Goal: Task Accomplishment & Management: Manage account settings

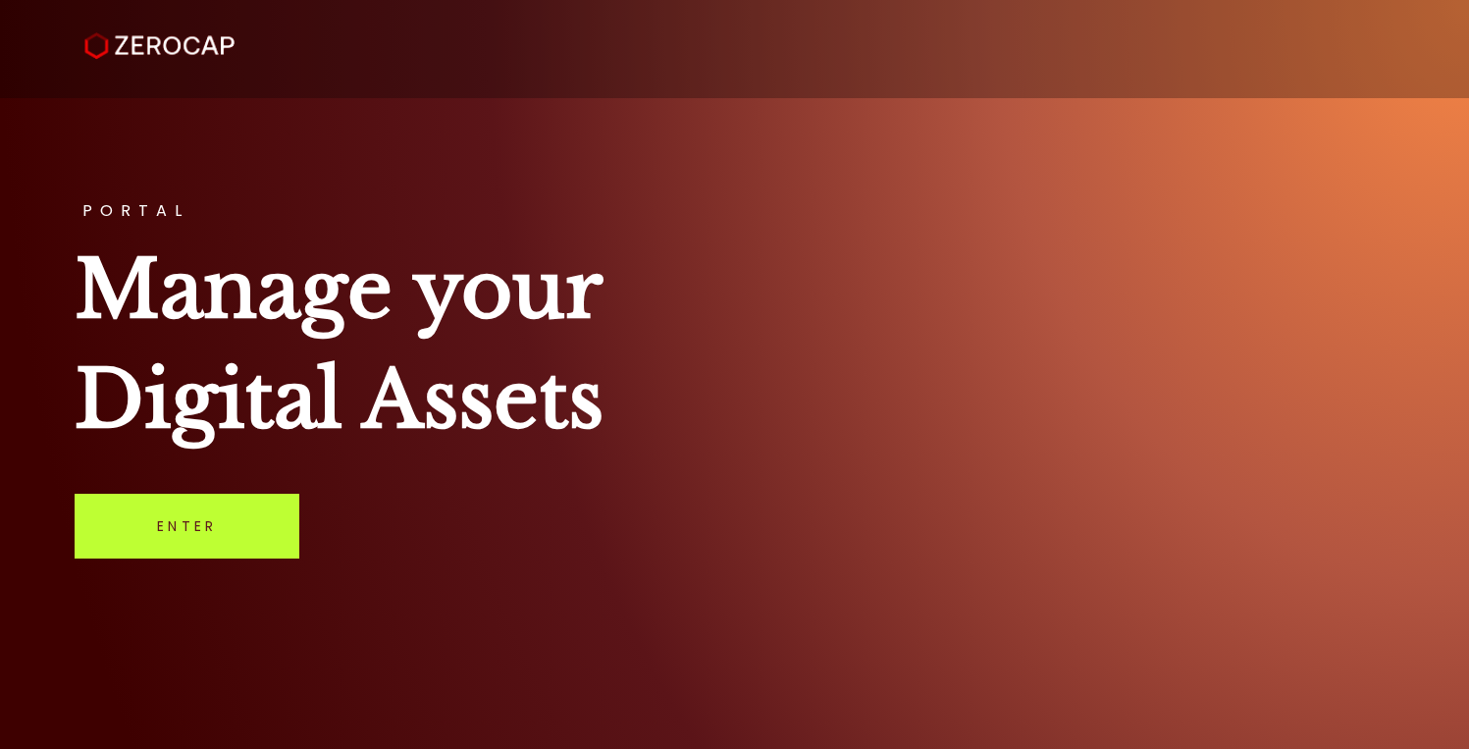
click at [166, 549] on link "Enter" at bounding box center [187, 526] width 225 height 65
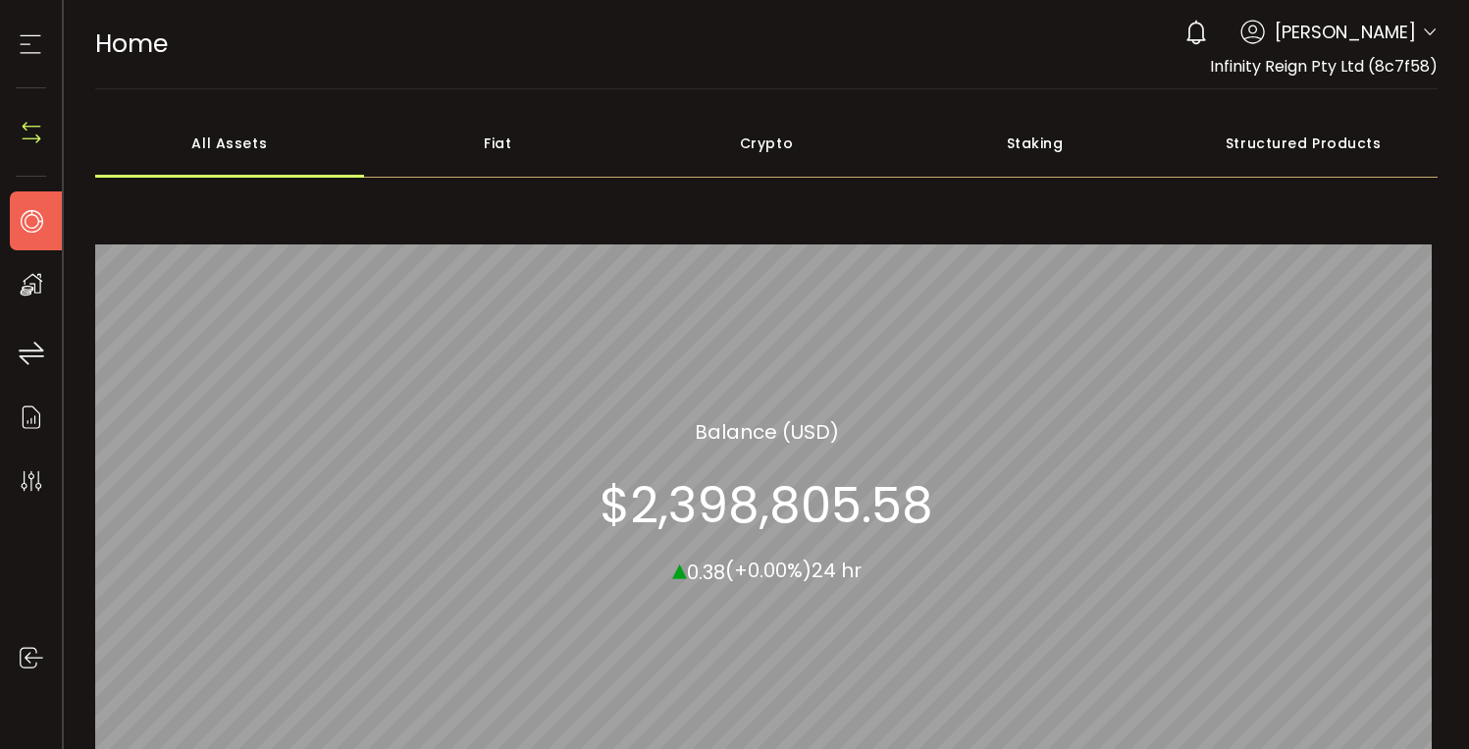
click at [44, 228] on icon at bounding box center [31, 220] width 29 height 29
click at [28, 42] on icon at bounding box center [30, 43] width 29 height 29
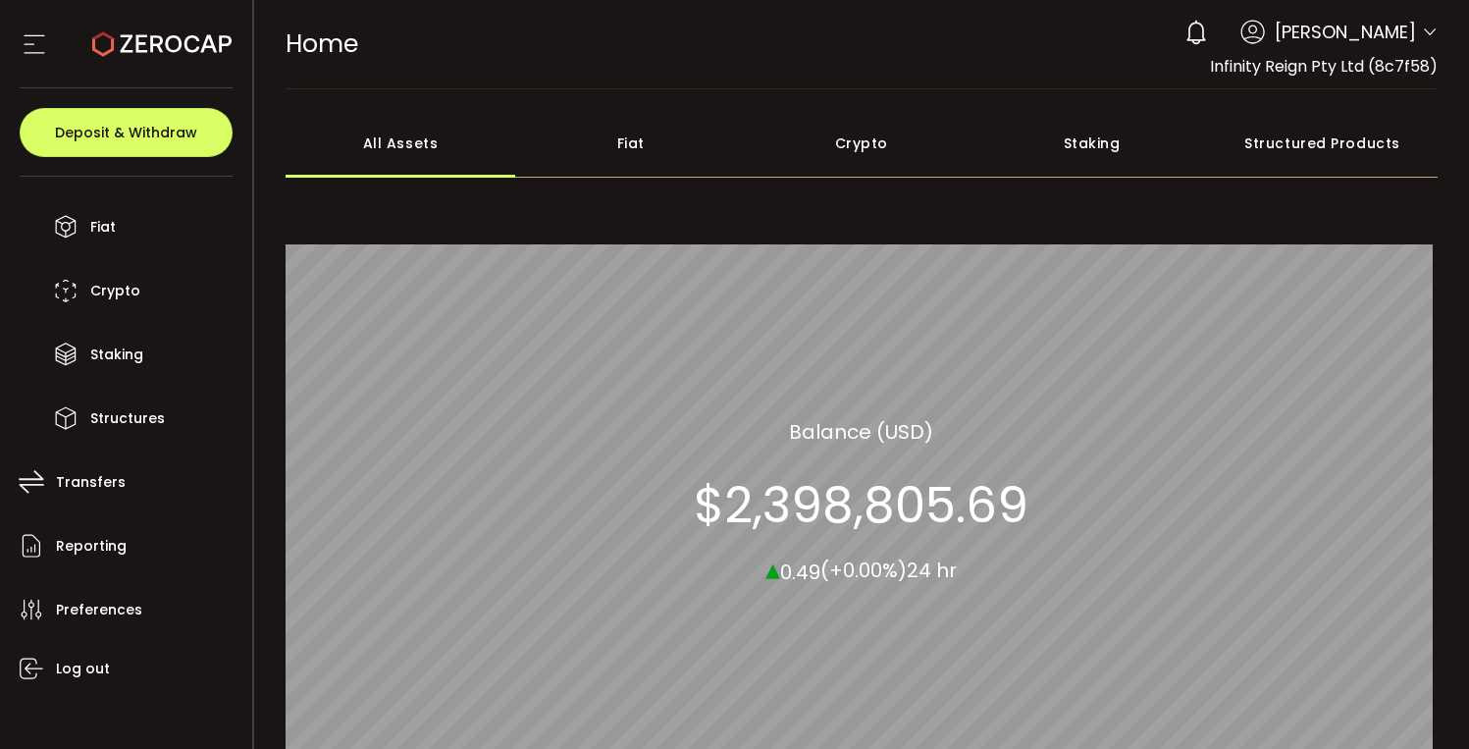
scroll to position [132, 0]
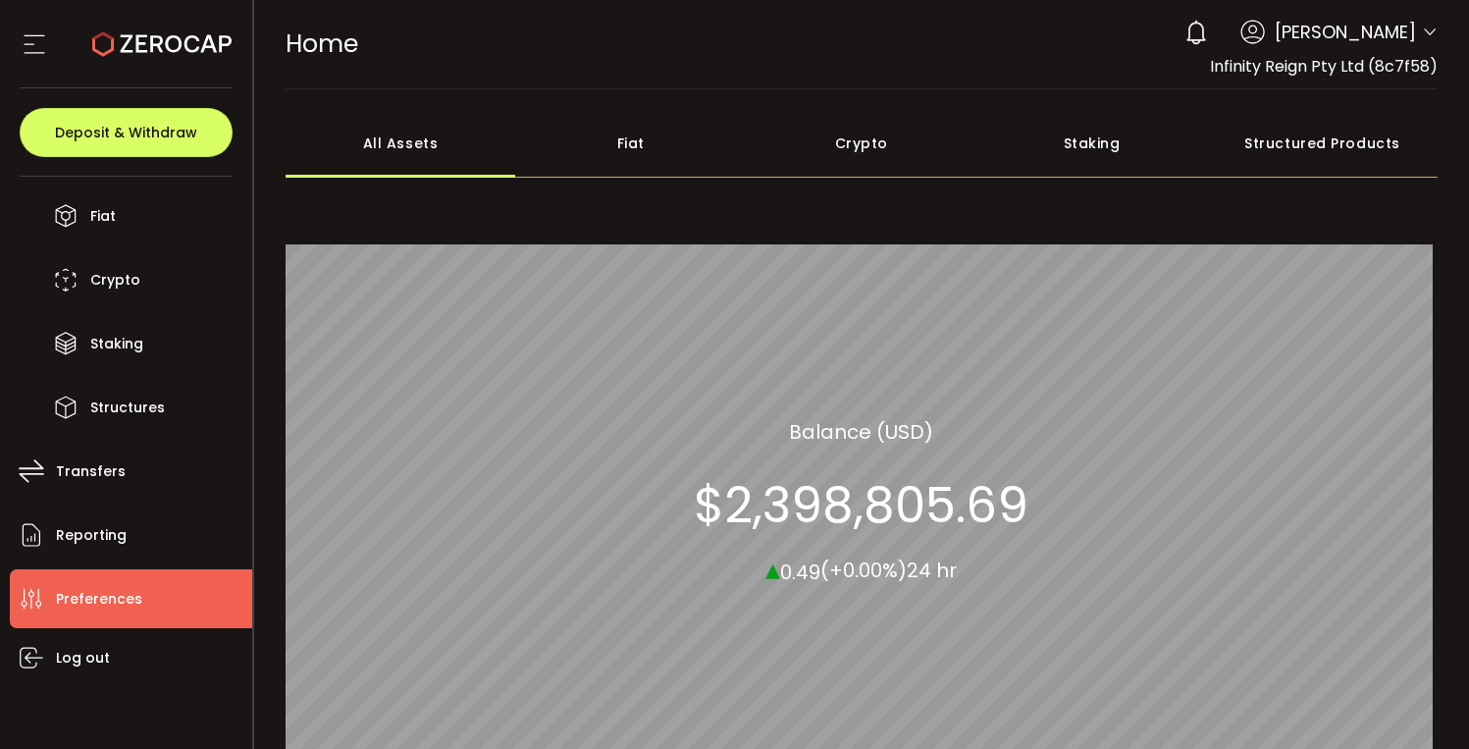
click at [75, 577] on li "Preferences" at bounding box center [131, 598] width 242 height 59
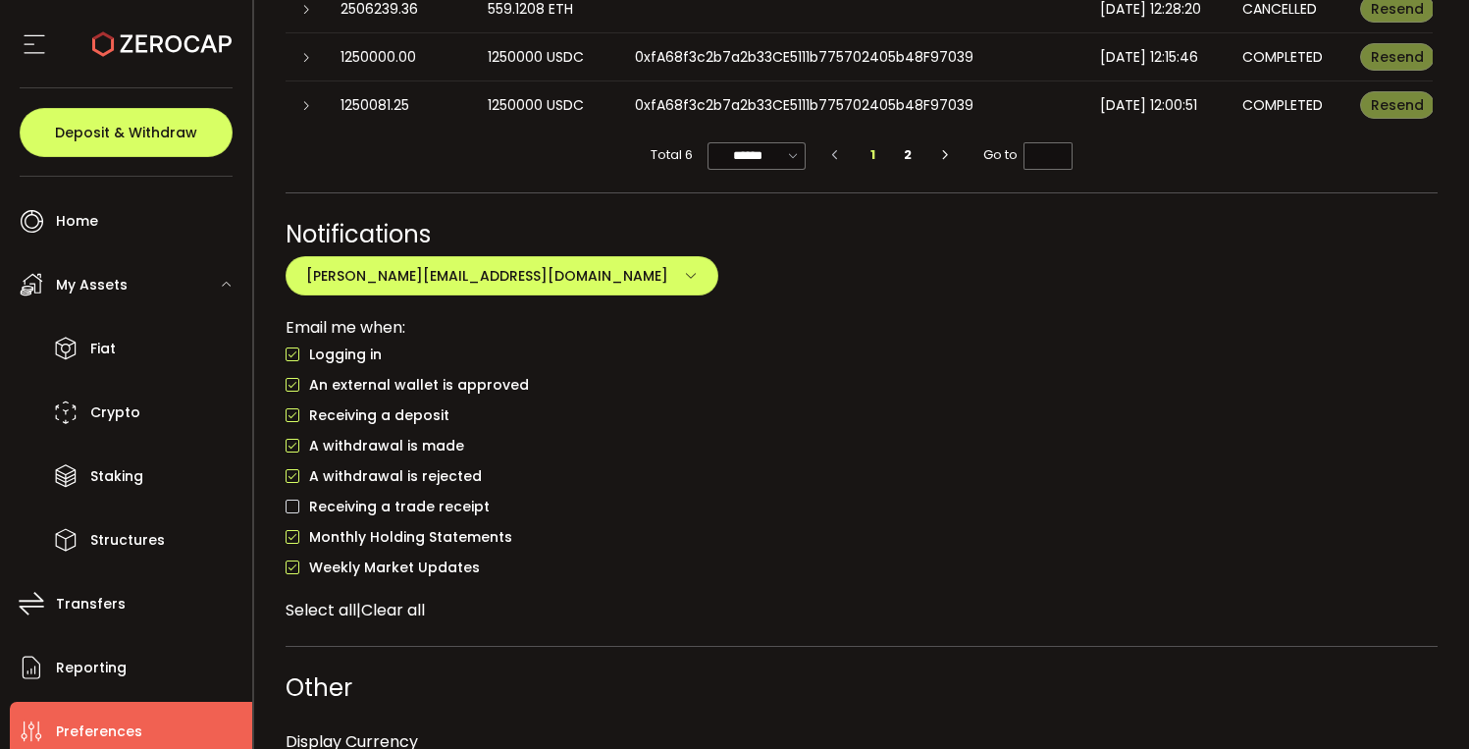
scroll to position [1607, 0]
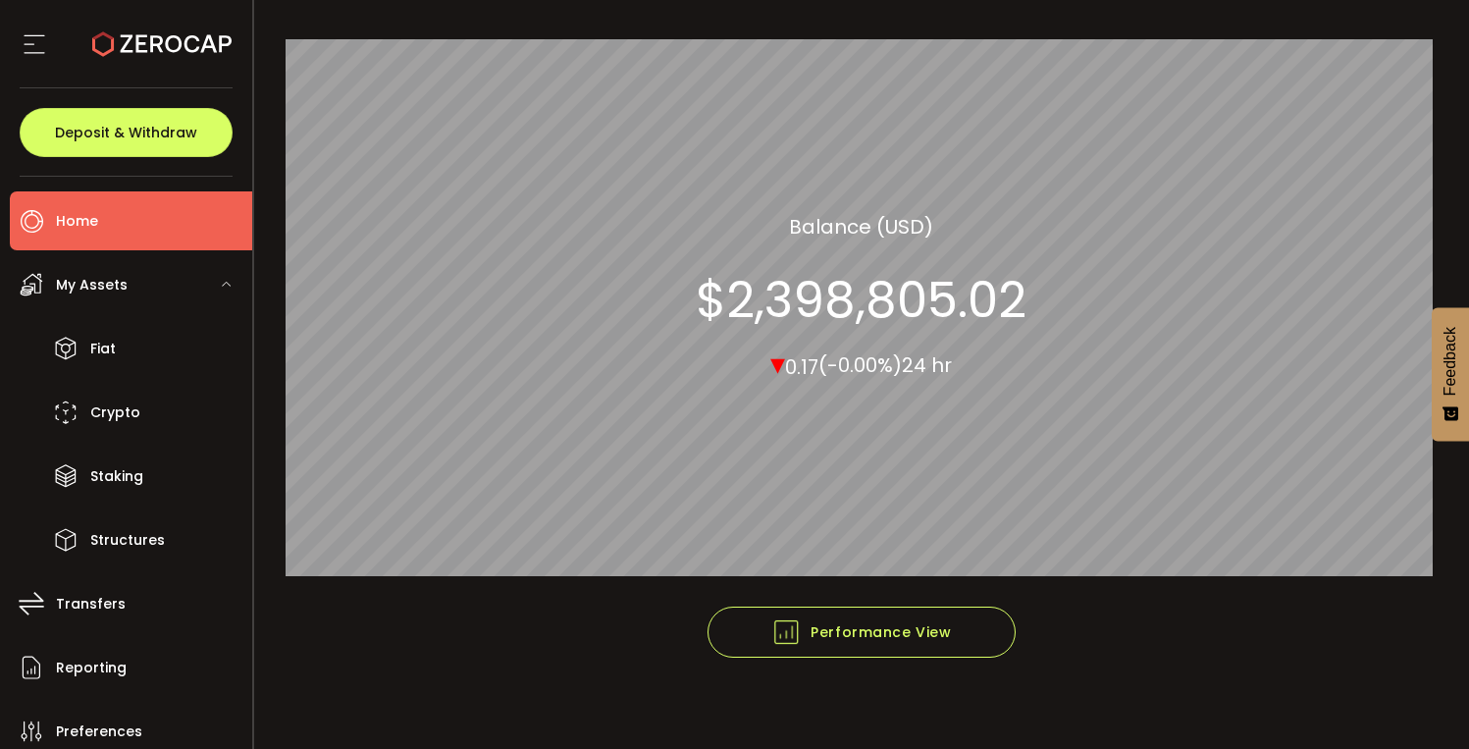
scroll to position [217, 0]
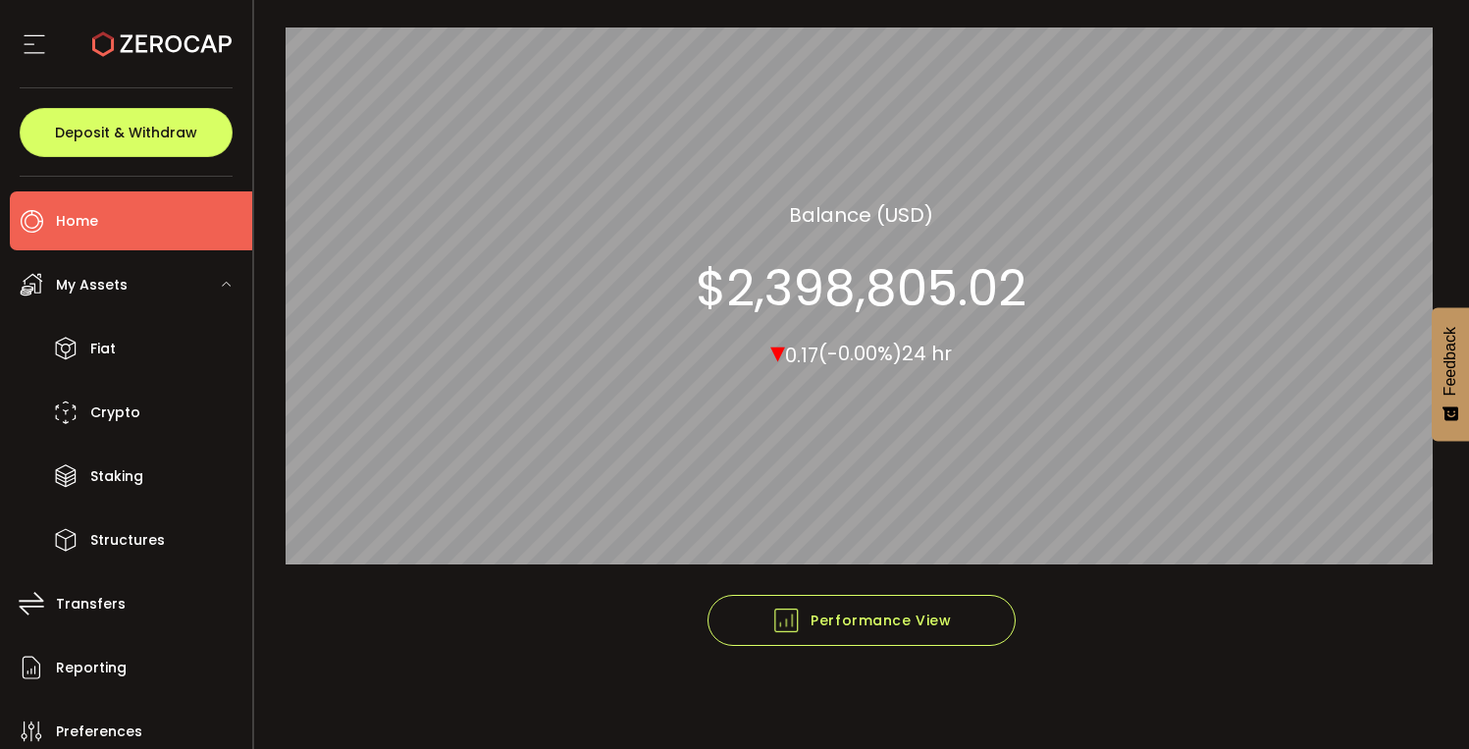
click at [224, 286] on icon at bounding box center [227, 284] width 12 height 12
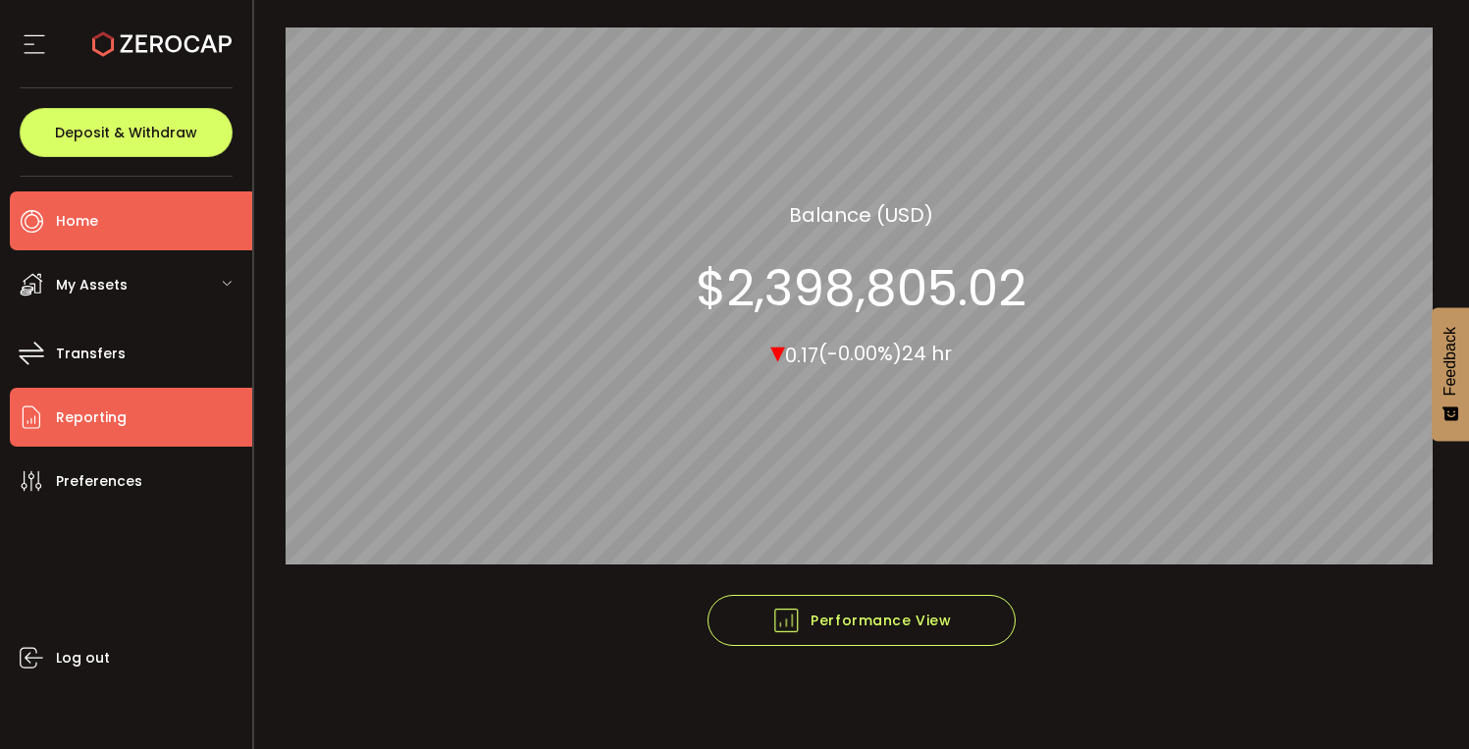
click at [60, 421] on span "Reporting" at bounding box center [91, 417] width 71 height 28
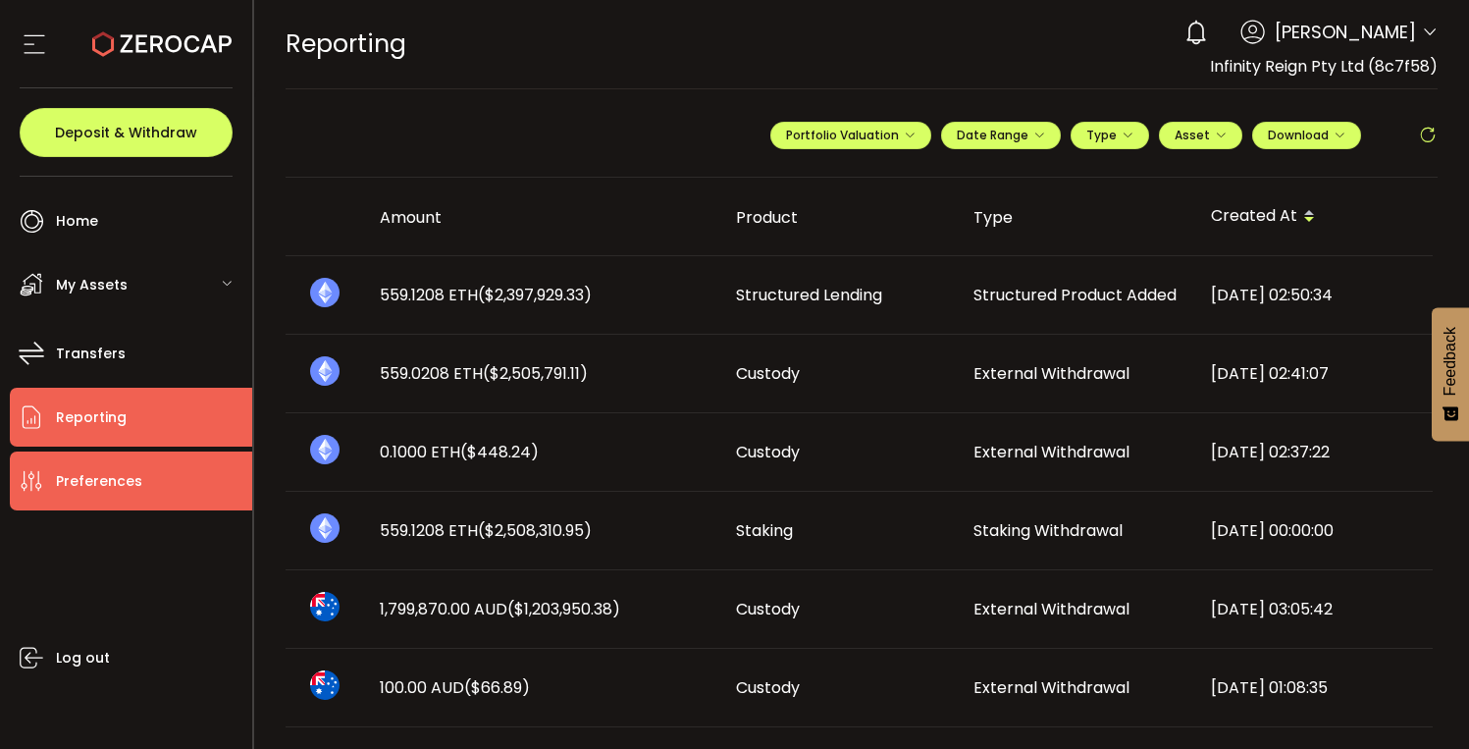
click at [58, 464] on li "Preferences" at bounding box center [131, 480] width 242 height 59
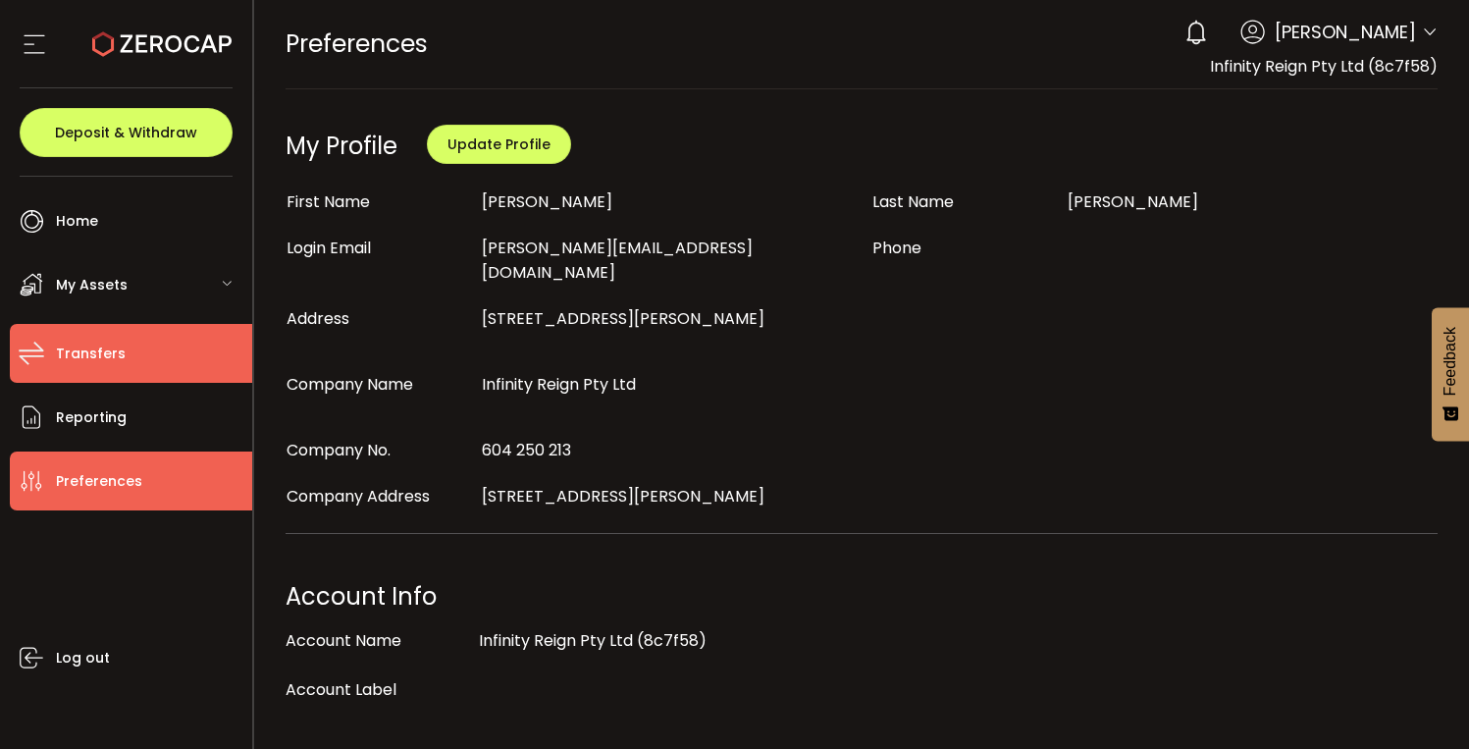
click at [122, 344] on li "Transfers" at bounding box center [131, 353] width 242 height 59
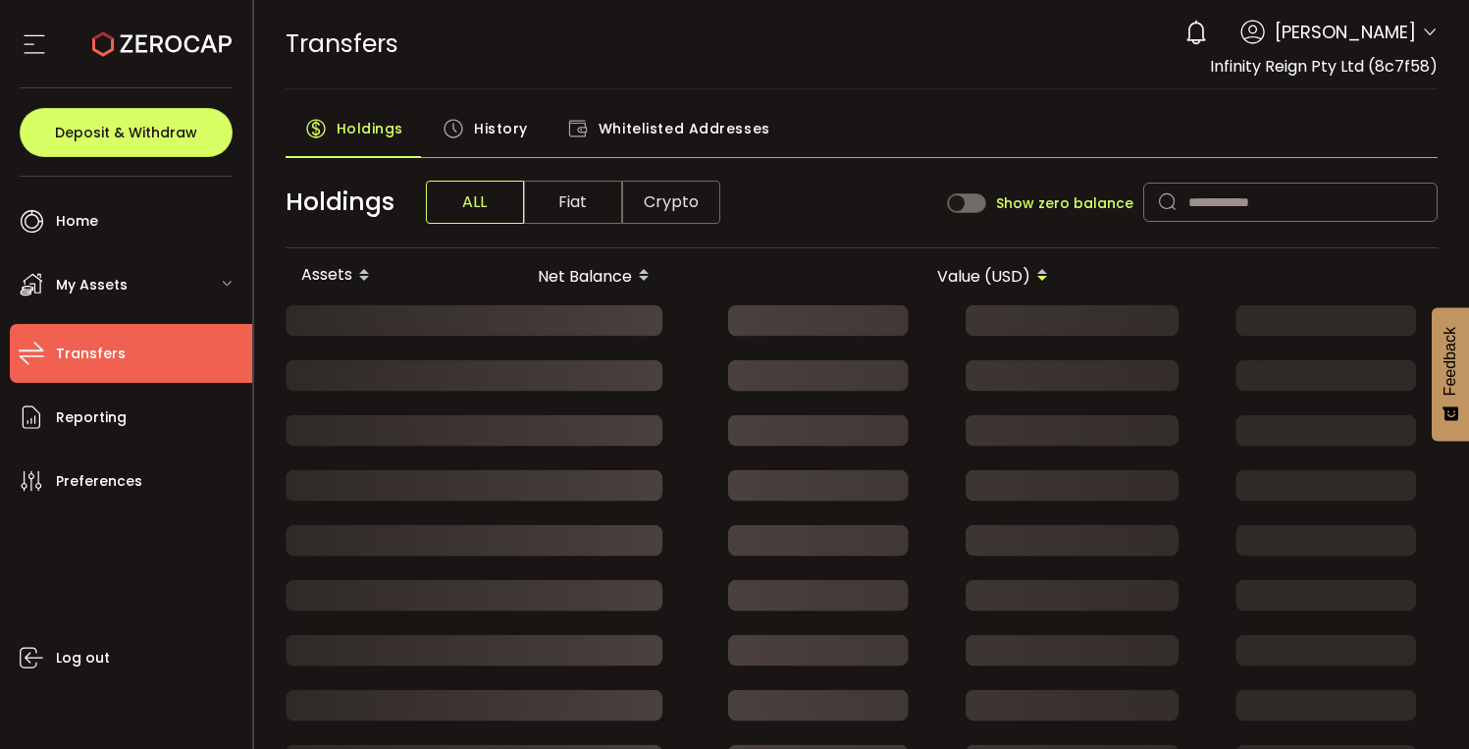
click at [115, 293] on span "My Assets" at bounding box center [92, 285] width 72 height 28
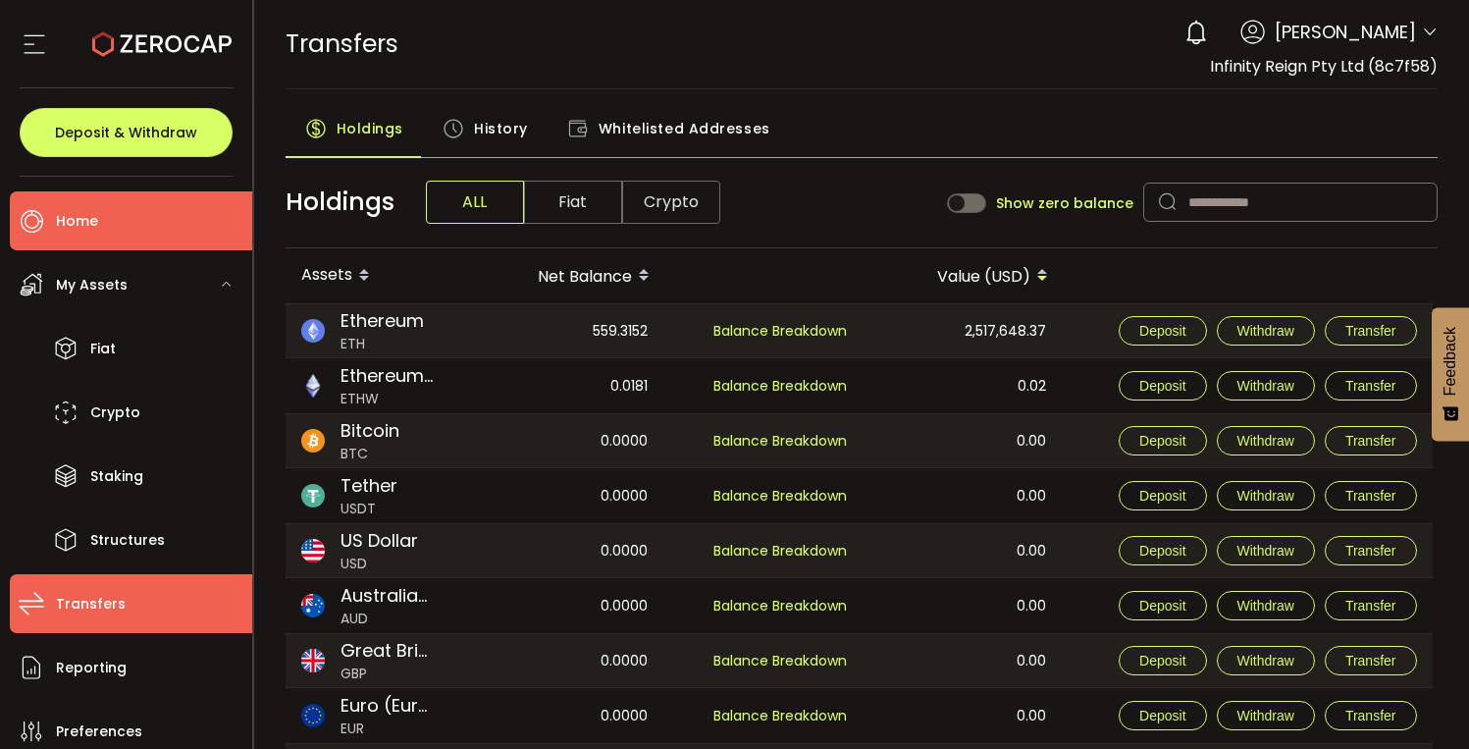
click at [105, 231] on li "Home" at bounding box center [131, 220] width 242 height 59
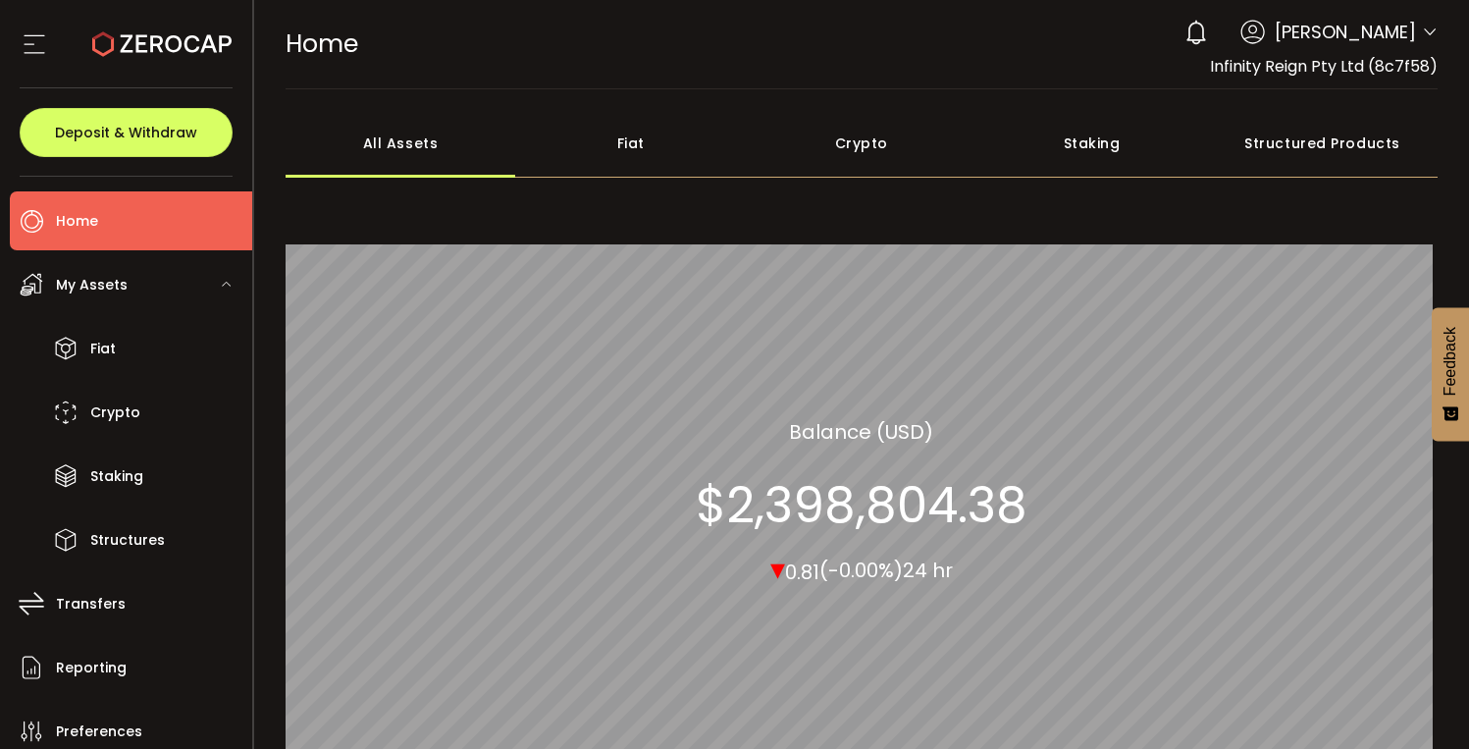
click at [322, 51] on span "Home" at bounding box center [322, 43] width 73 height 34
click at [1422, 29] on icon at bounding box center [1430, 33] width 16 height 16
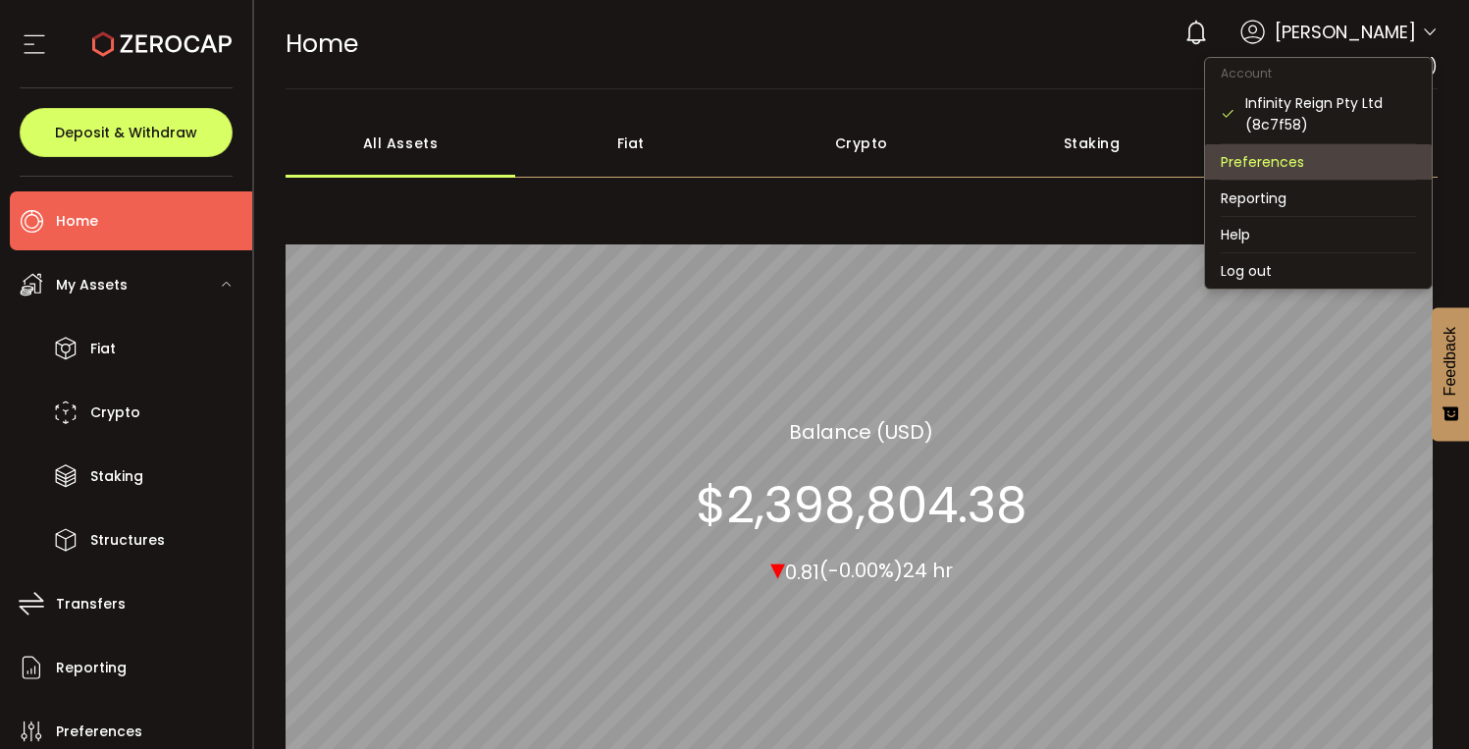
click at [1308, 159] on li "Preferences" at bounding box center [1318, 161] width 227 height 35
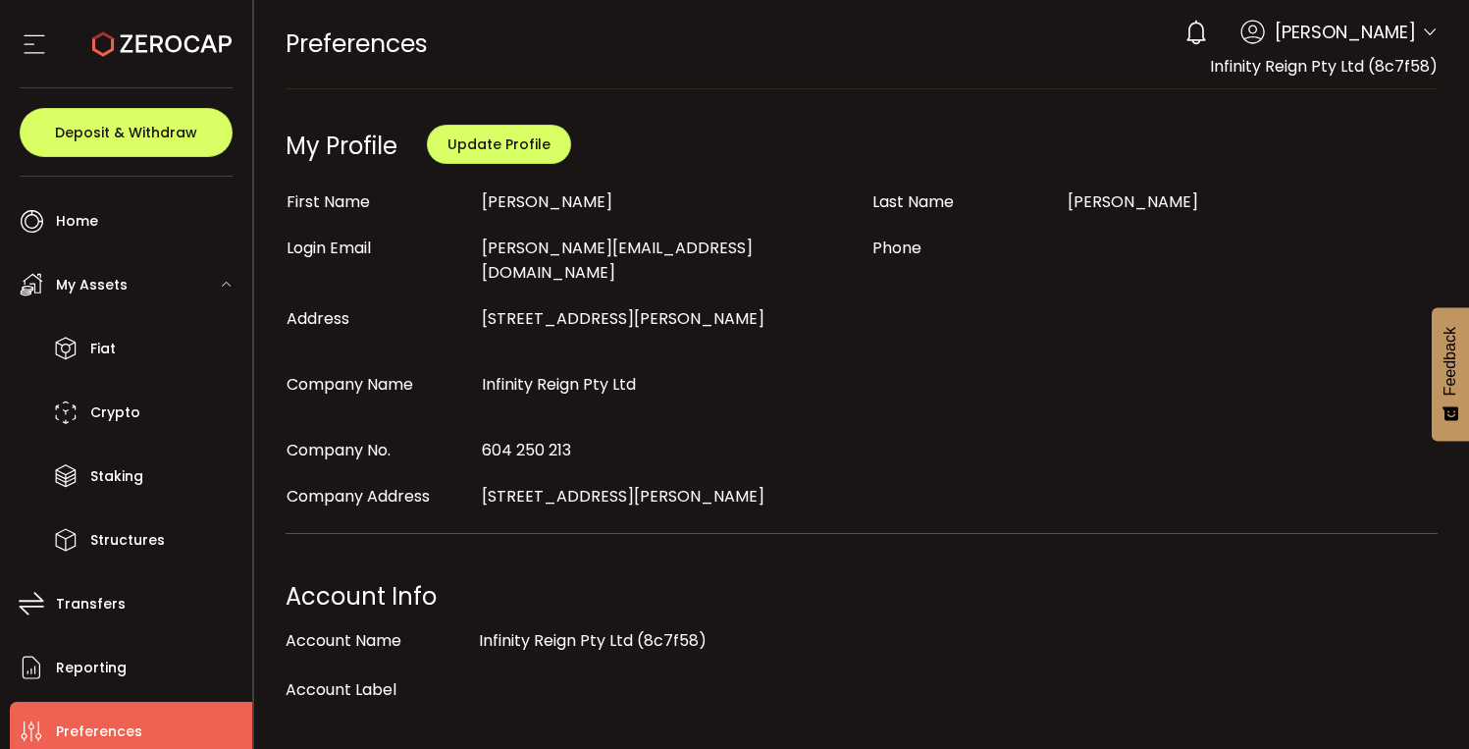
click at [28, 50] on icon at bounding box center [34, 43] width 29 height 29
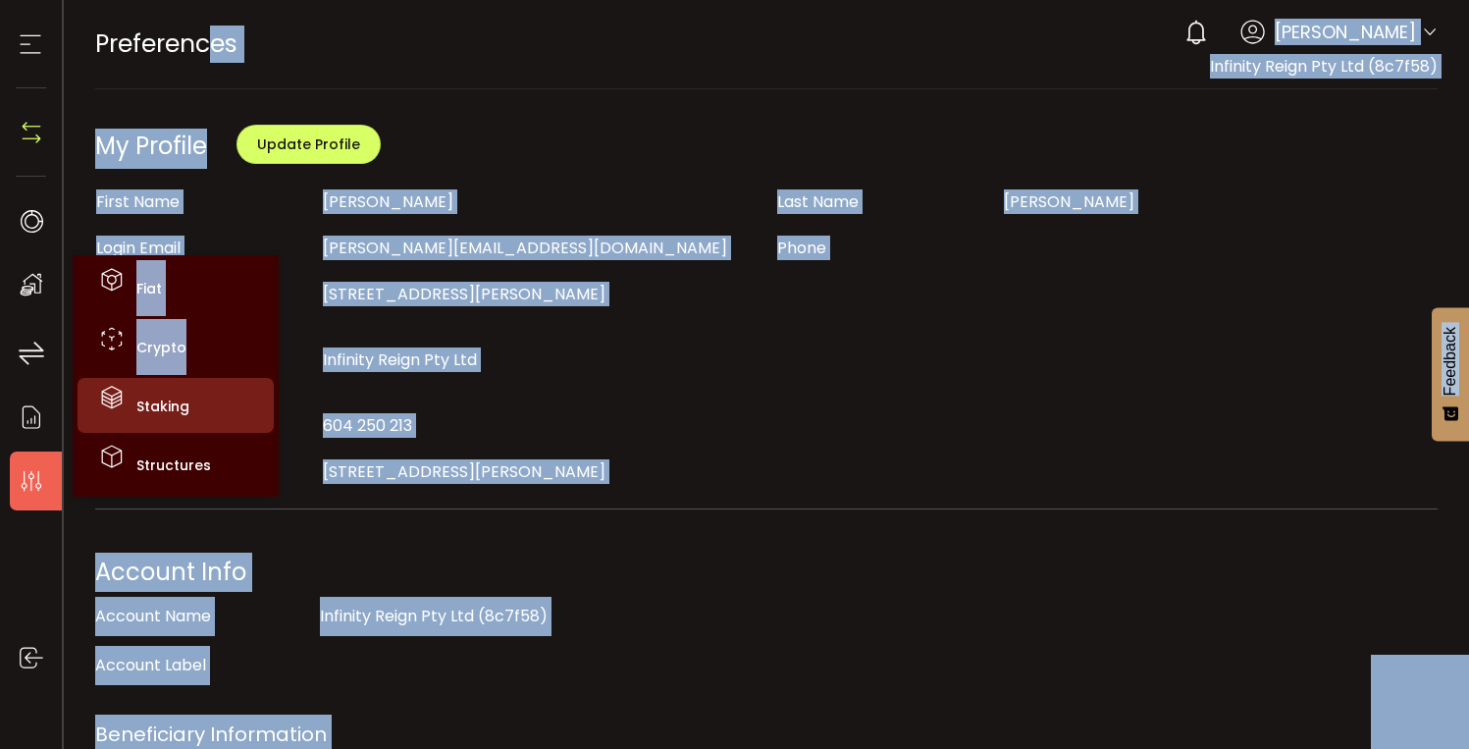
drag, startPoint x: 30, startPoint y: 281, endPoint x: 115, endPoint y: 393, distance: 140.9
click at [115, 393] on body "#icon-aud_portfolio .cls-1 { font-size: 12px; fill: #fdfbfb; font-family: "Adob…" at bounding box center [734, 374] width 1469 height 749
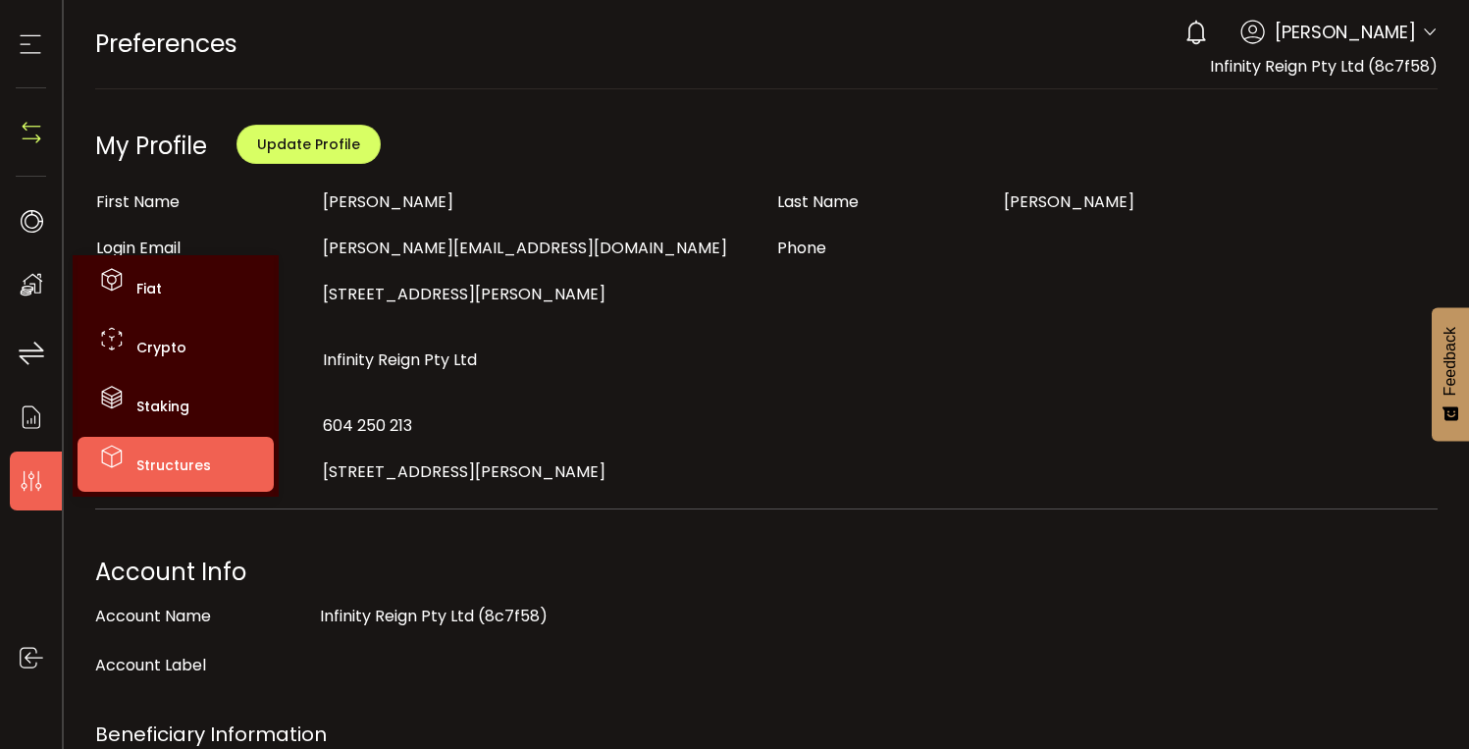
click at [171, 467] on span "Structures" at bounding box center [173, 465] width 75 height 20
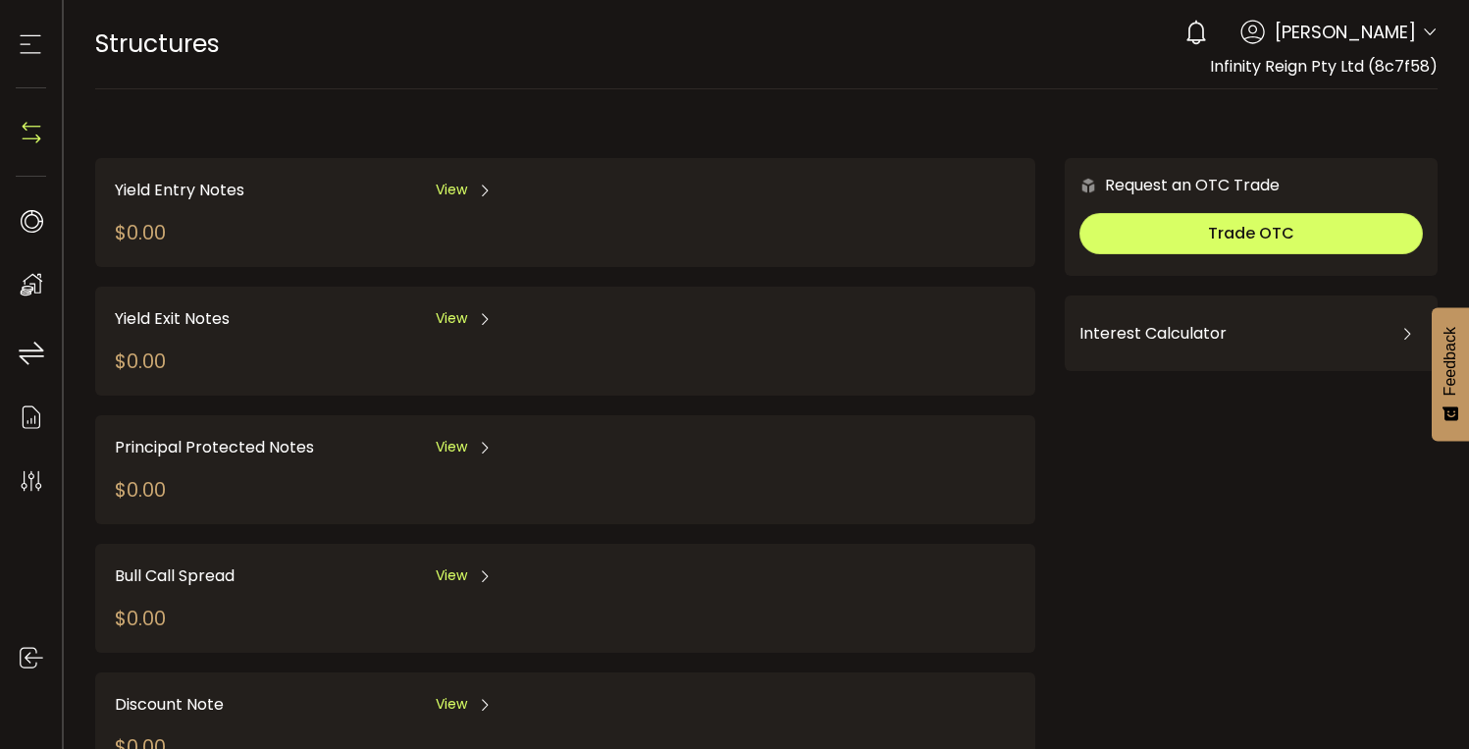
click at [23, 128] on img at bounding box center [31, 132] width 29 height 29
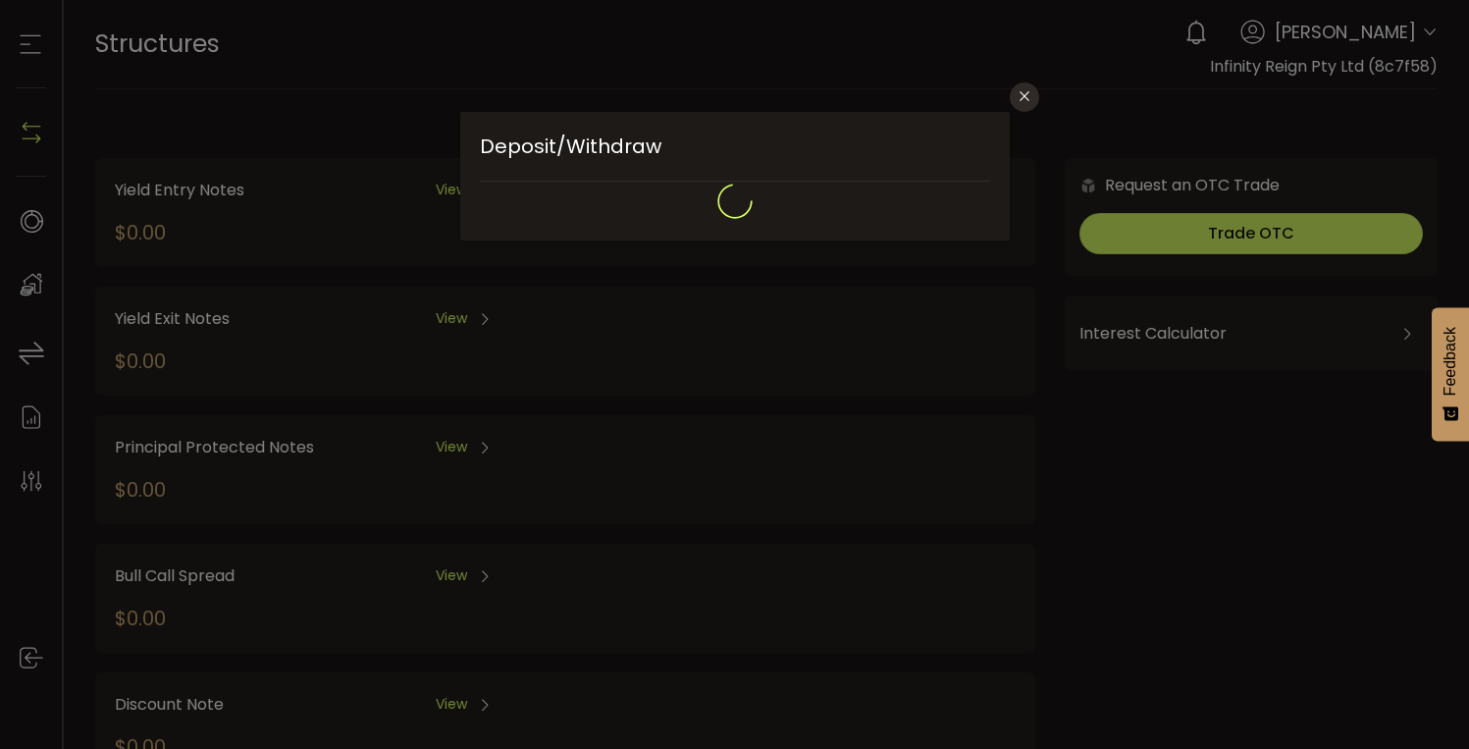
type input "**********"
type input "*******"
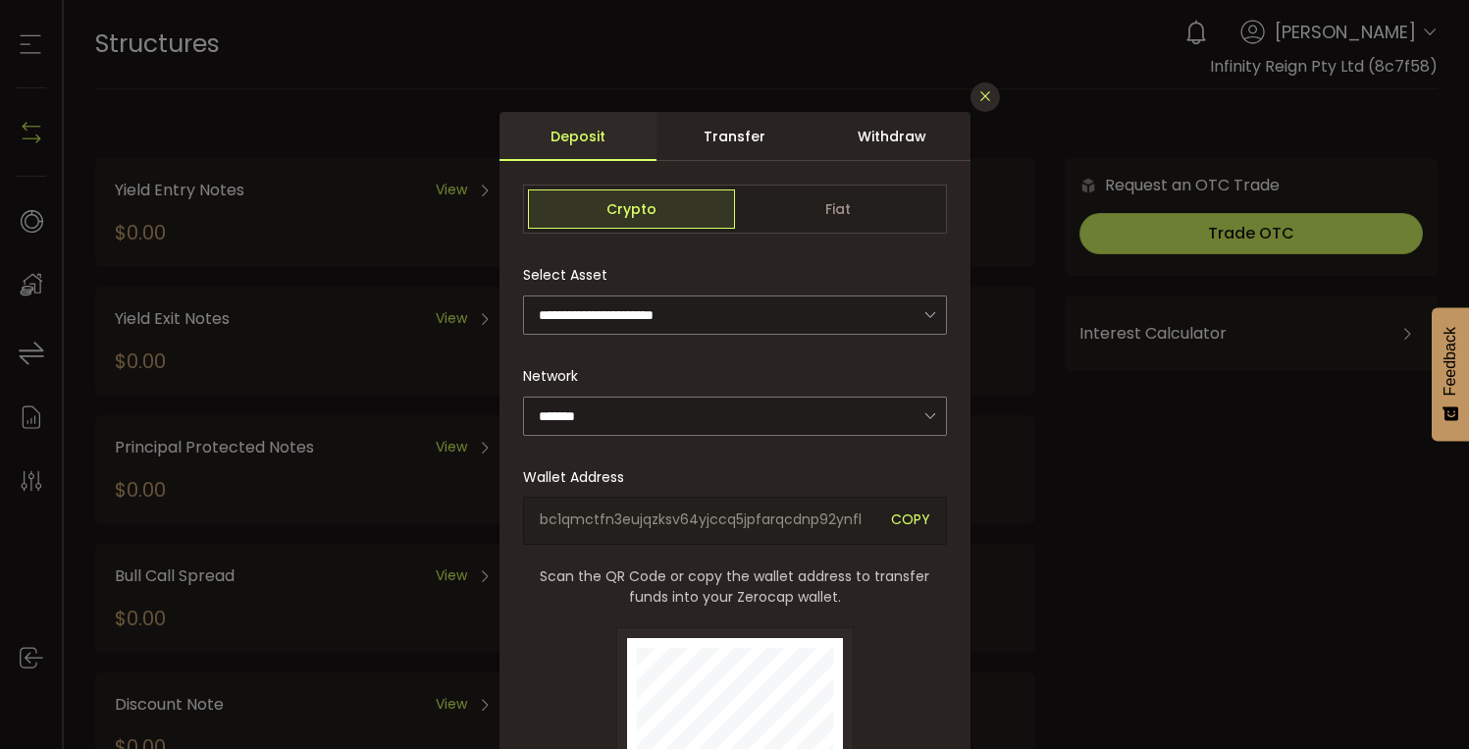
click at [980, 100] on icon "Close" at bounding box center [985, 96] width 16 height 16
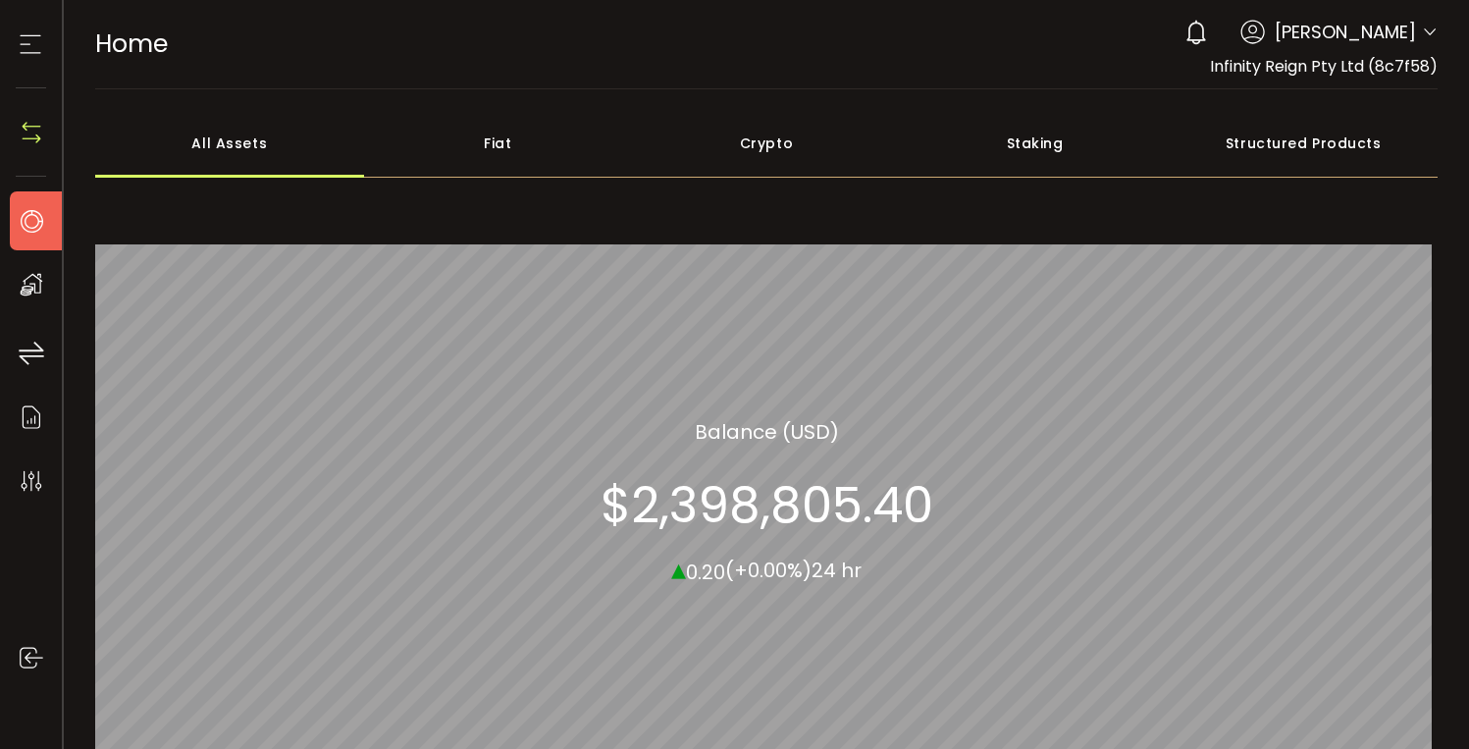
click at [1304, 149] on div "Structured Products" at bounding box center [1303, 143] width 269 height 69
click at [1240, 35] on icon at bounding box center [1252, 32] width 25 height 25
click at [1422, 38] on icon at bounding box center [1430, 33] width 16 height 16
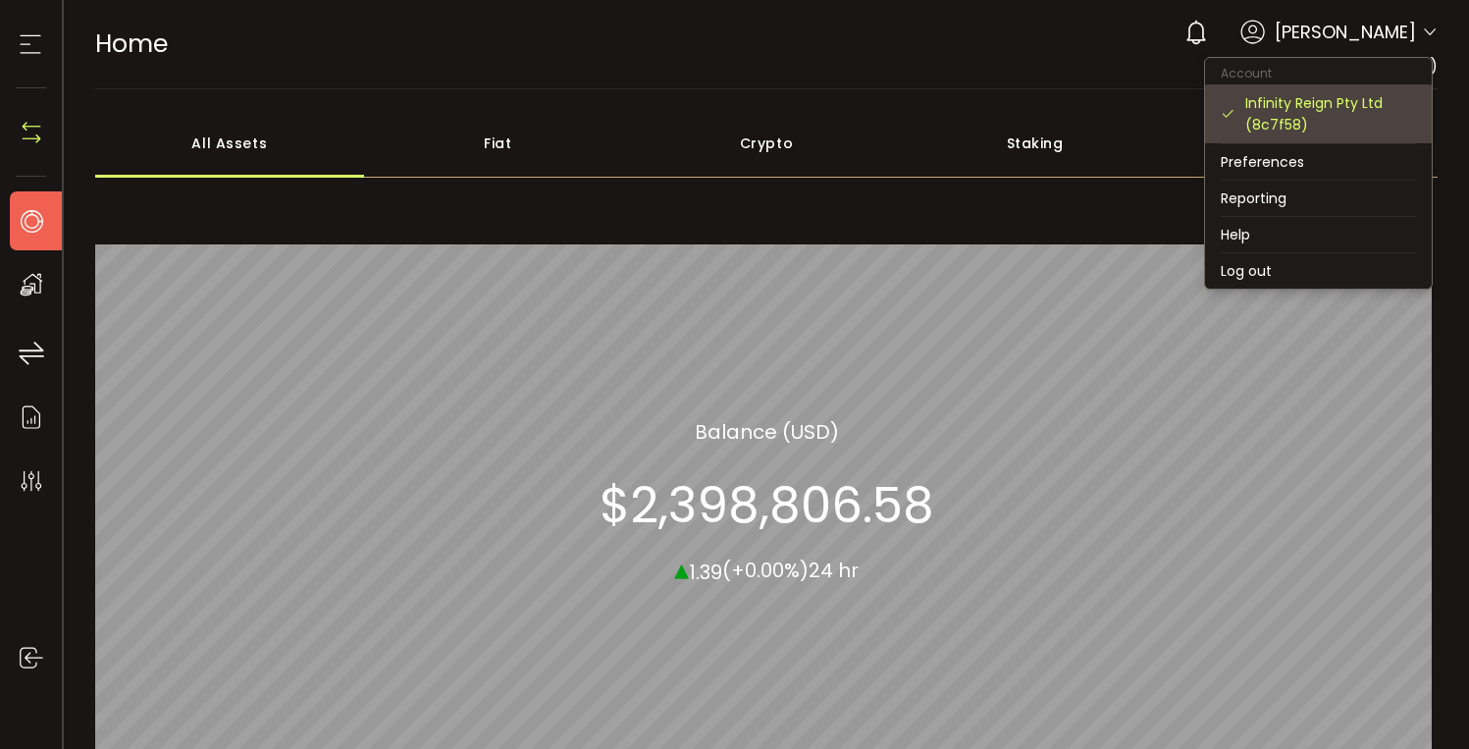
click at [1327, 114] on div "Infinity Reign Pty Ltd (8c7f58)" at bounding box center [1330, 113] width 171 height 43
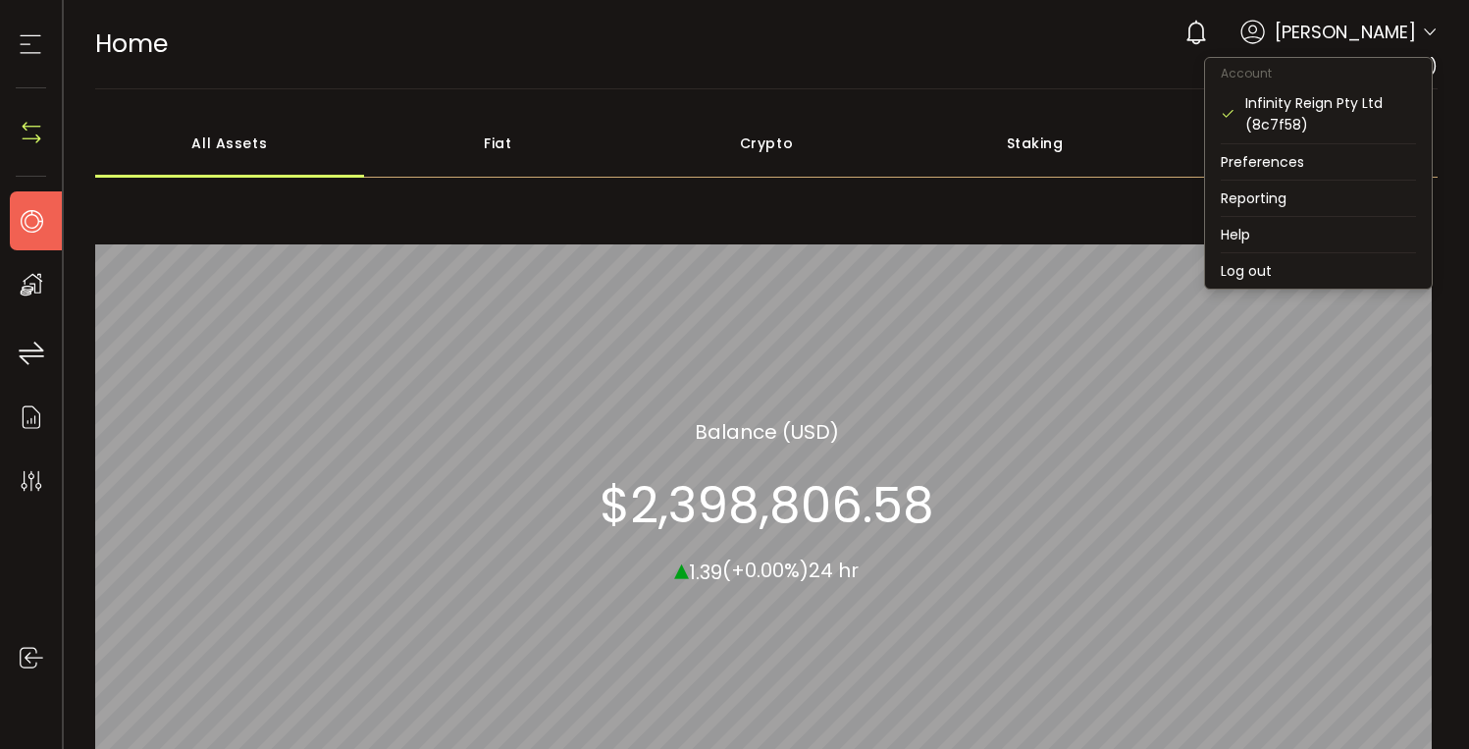
click at [1424, 25] on icon at bounding box center [1430, 33] width 16 height 16
click at [1321, 154] on li "Preferences" at bounding box center [1318, 161] width 227 height 35
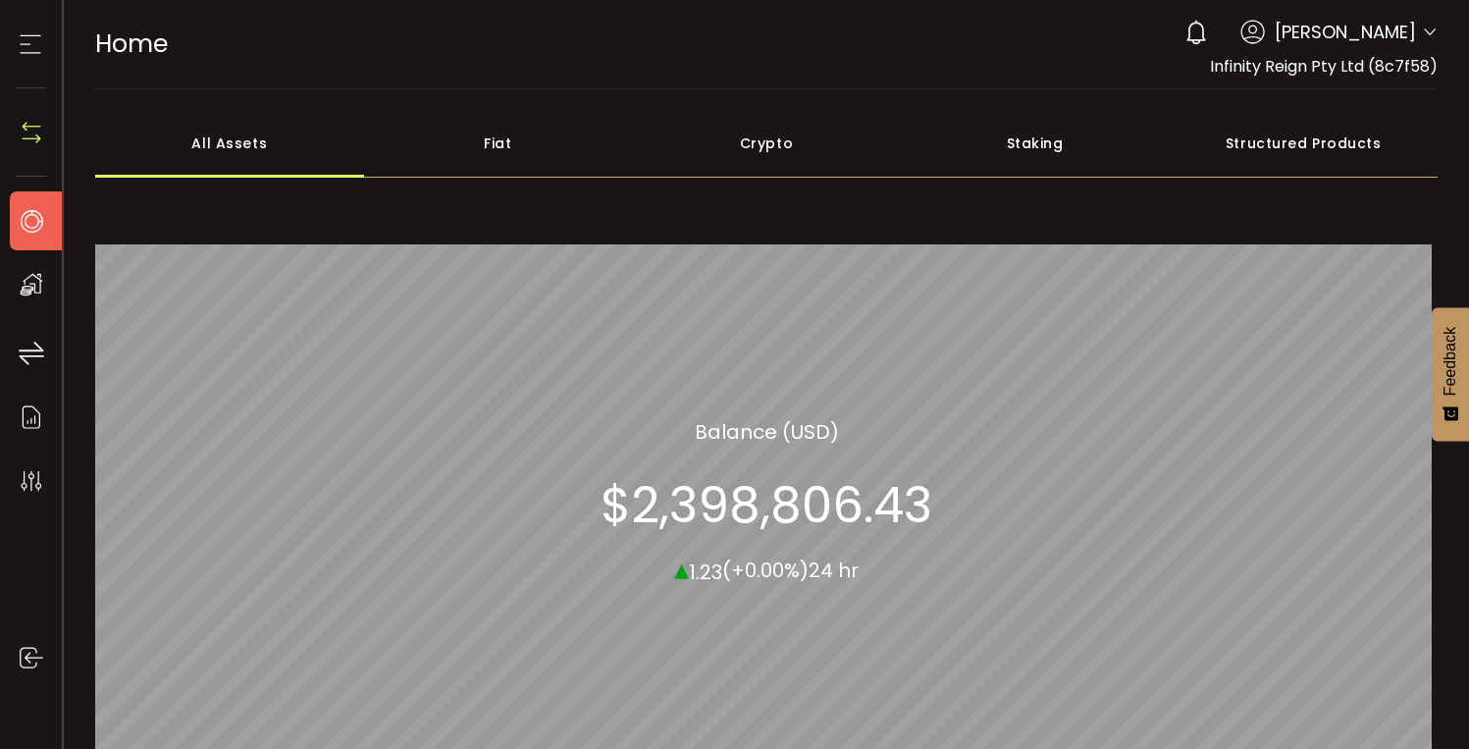
click at [1292, 28] on span "[PERSON_NAME]" at bounding box center [1345, 32] width 141 height 26
click at [1422, 29] on icon at bounding box center [1430, 33] width 16 height 16
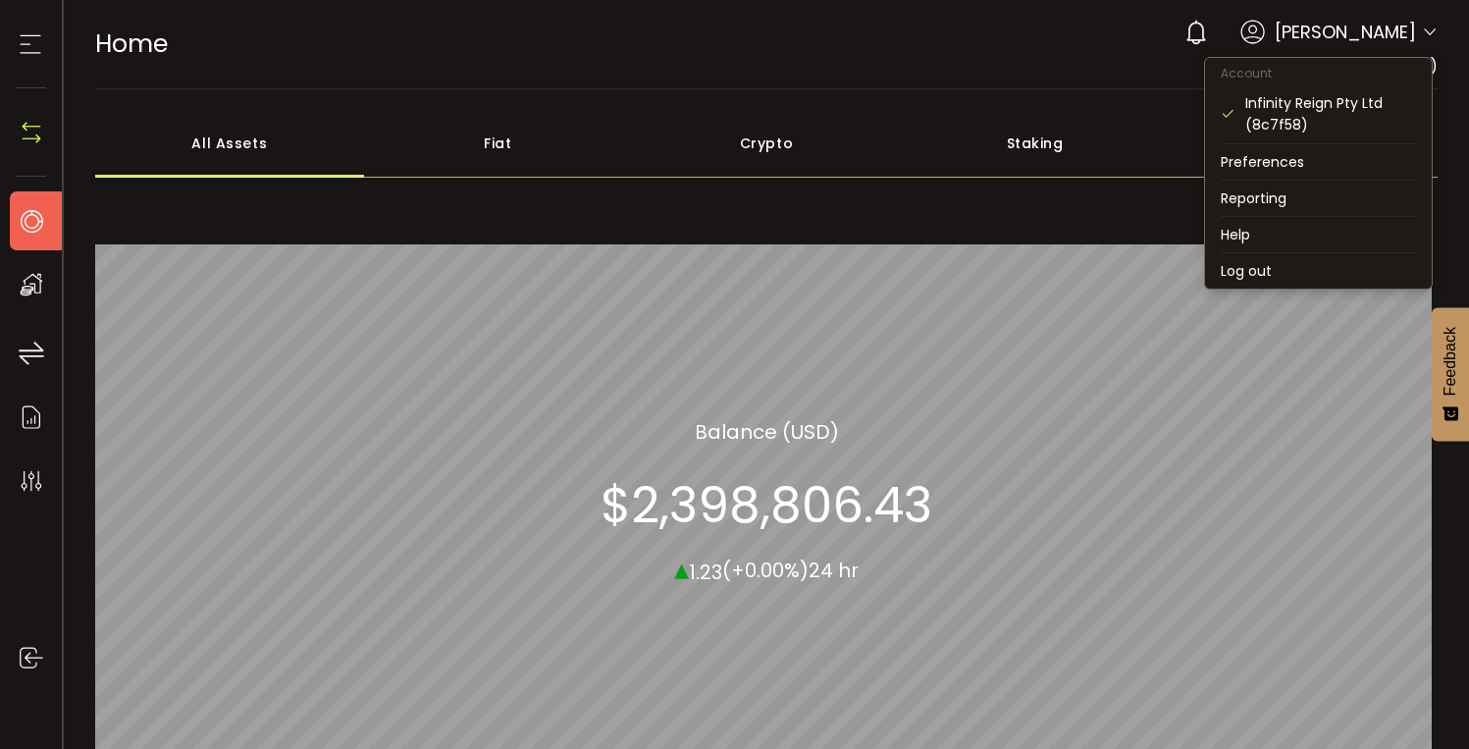
click at [1422, 29] on icon at bounding box center [1430, 33] width 16 height 16
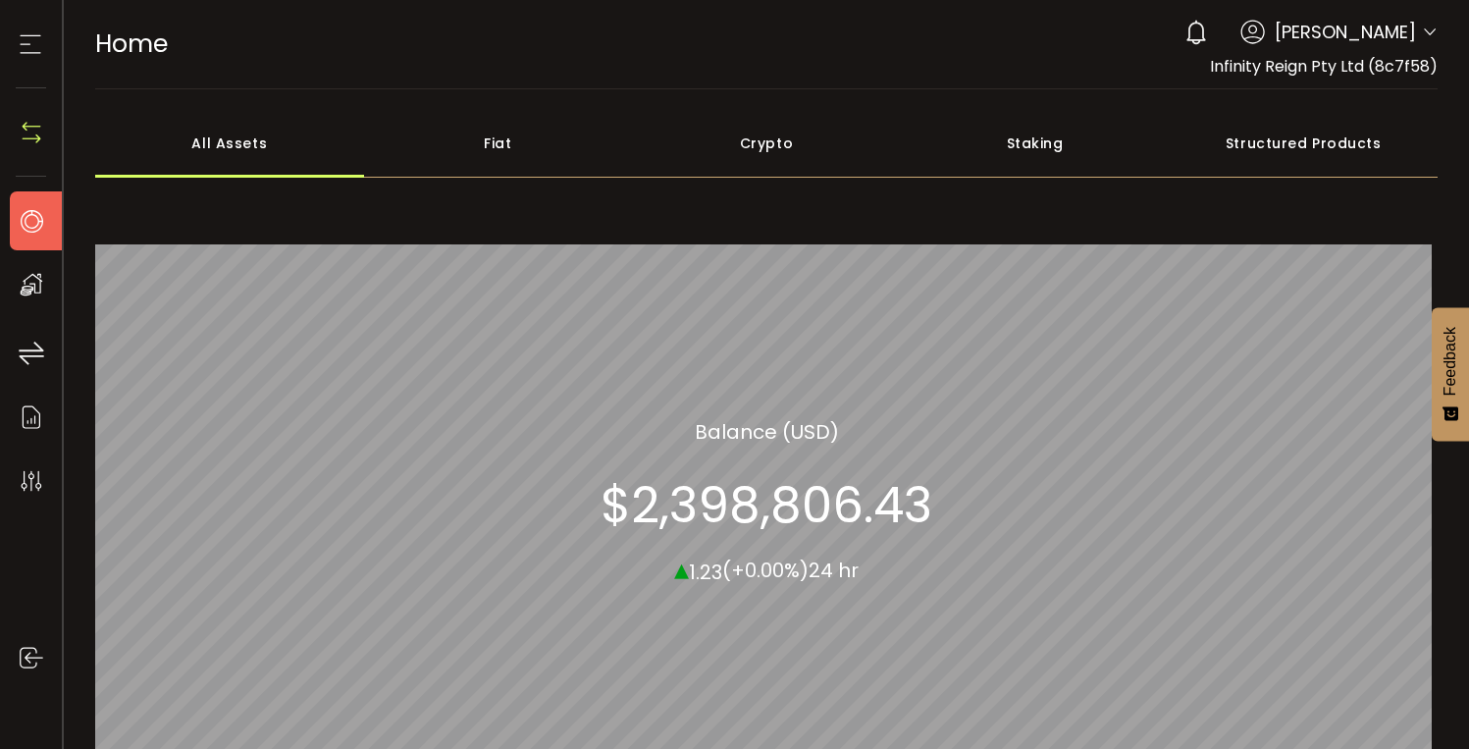
click at [1367, 25] on span "[PERSON_NAME]" at bounding box center [1345, 32] width 141 height 26
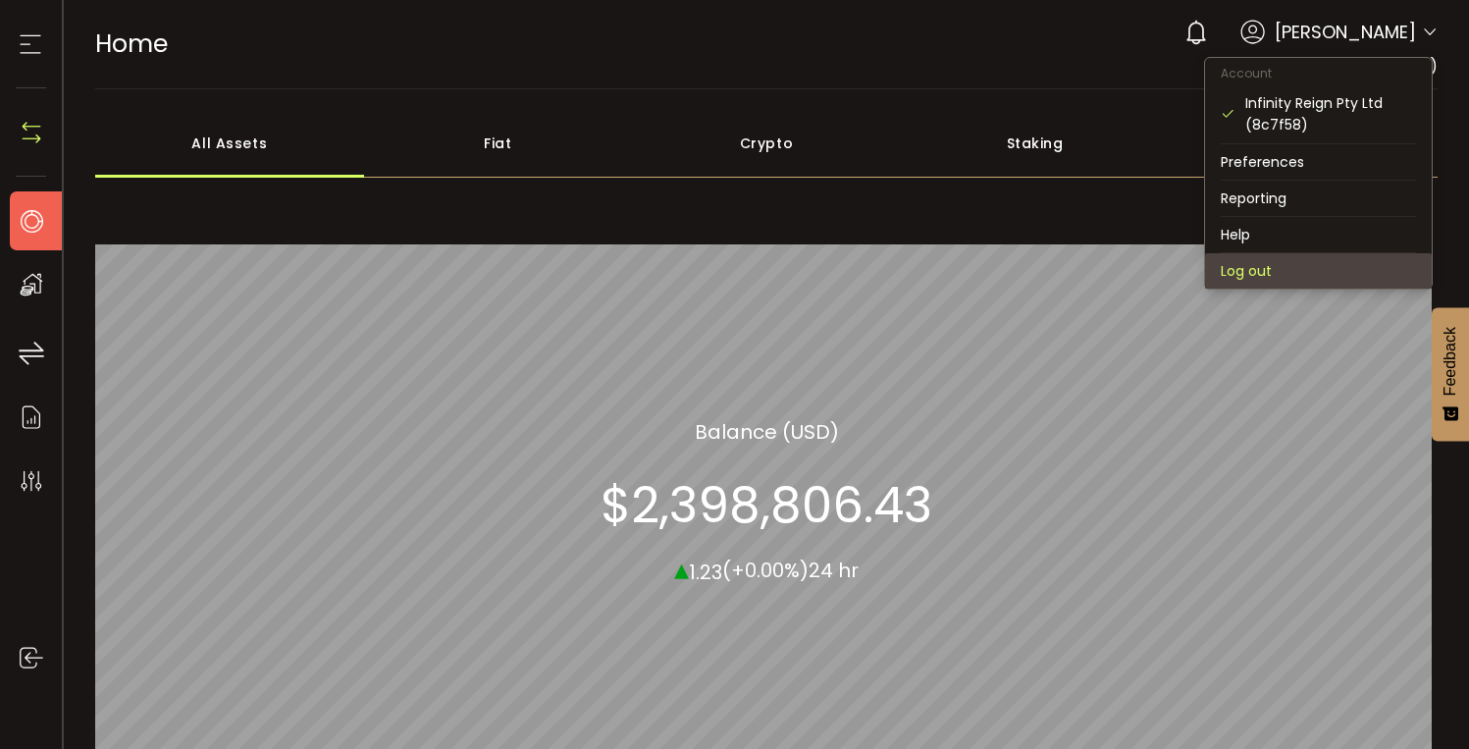
click at [1298, 264] on li "Log out" at bounding box center [1318, 270] width 227 height 35
